Goal: Task Accomplishment & Management: Complete application form

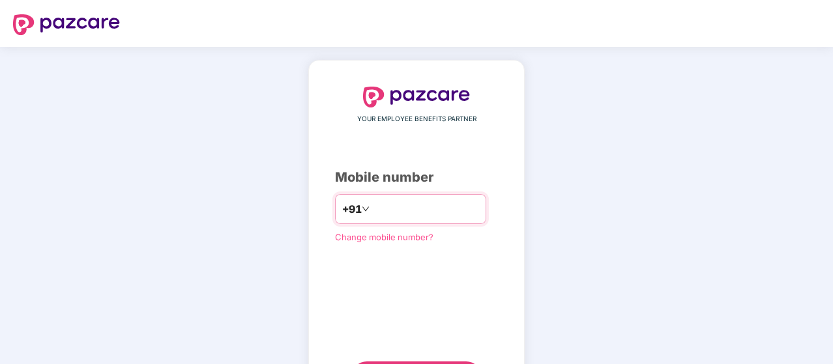
click at [436, 208] on input "number" at bounding box center [425, 209] width 107 height 21
type input "**********"
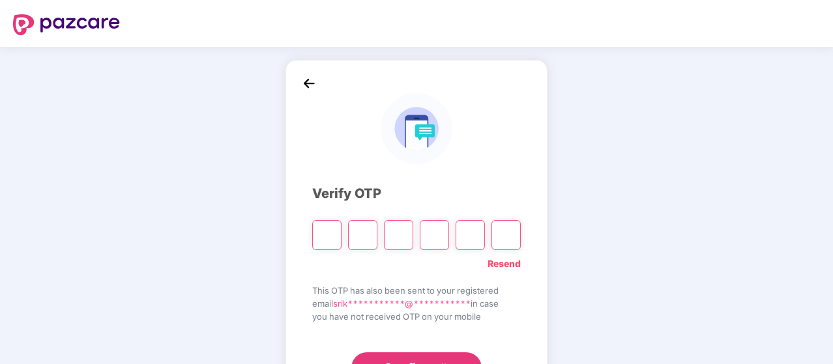
type input "*"
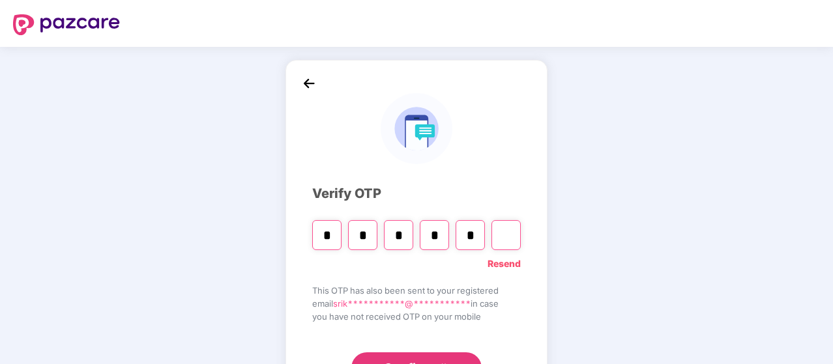
type input "*"
